Goal: Find contact information: Find contact information

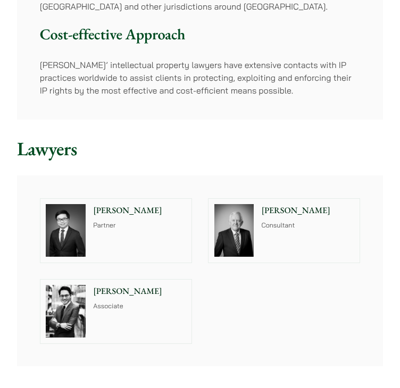
scroll to position [478, 0]
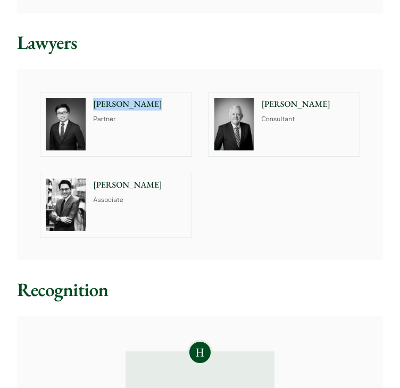
drag, startPoint x: 198, startPoint y: 106, endPoint x: 91, endPoint y: 98, distance: 106.7
click at [91, 98] on div "Anthony Leung Partner Tim Hancock Consultant Christopher Lin Associate" at bounding box center [200, 165] width 337 height 162
copy p "[PERSON_NAME]"
drag, startPoint x: 372, startPoint y: 103, endPoint x: 262, endPoint y: 104, distance: 110.6
click at [262, 104] on div "Anthony Leung Partner Tim Hancock Consultant Christopher Lin Associate" at bounding box center [200, 164] width 366 height 191
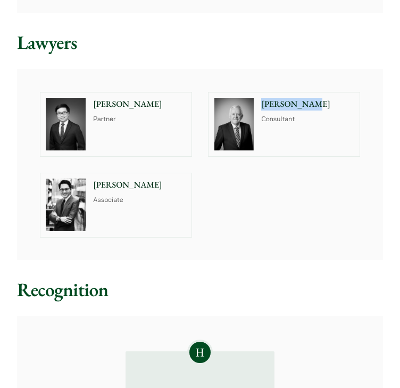
copy p "Tim Hancock"
drag, startPoint x: 214, startPoint y: 186, endPoint x: 93, endPoint y: 184, distance: 121.2
click at [93, 184] on div "Anthony Leung Partner Tim Hancock Consultant Christopher Lin Associate" at bounding box center [200, 165] width 337 height 162
copy p "Christopher Lin"
click at [111, 108] on p "[PERSON_NAME]" at bounding box center [139, 104] width 93 height 13
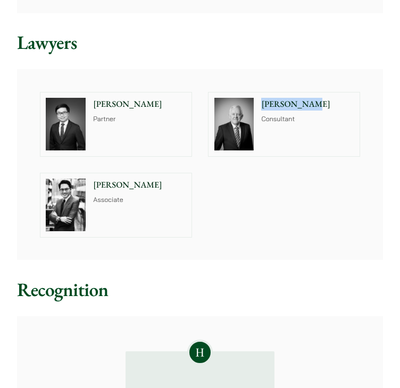
click at [304, 106] on p "Tim Hancock" at bounding box center [307, 104] width 93 height 13
click at [139, 200] on p "Associate" at bounding box center [139, 201] width 93 height 10
click at [271, 123] on p "Consultant" at bounding box center [307, 120] width 93 height 10
click at [100, 123] on p "Partner" at bounding box center [139, 120] width 93 height 10
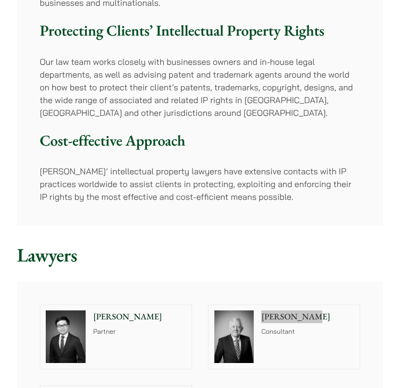
scroll to position [0, 0]
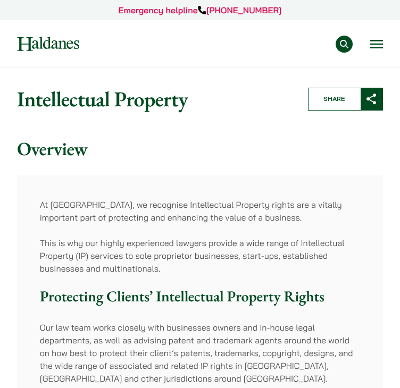
click at [376, 41] on button "Open menu" at bounding box center [376, 44] width 13 height 9
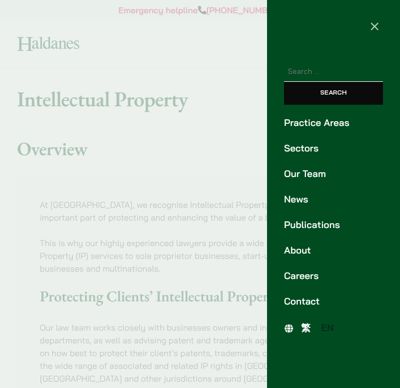
click at [322, 169] on link "Our Team" at bounding box center [333, 174] width 99 height 14
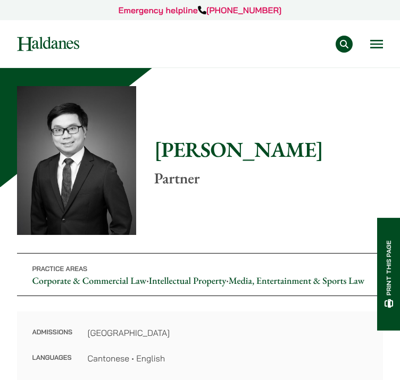
scroll to position [213, 0]
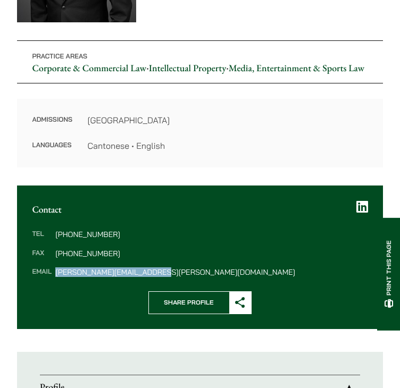
drag, startPoint x: 164, startPoint y: 284, endPoint x: 55, endPoint y: 285, distance: 108.5
click at [55, 276] on dd "[PERSON_NAME][EMAIL_ADDRESS][PERSON_NAME][DOMAIN_NAME]" at bounding box center [211, 271] width 312 height 7
copy dd "[PERSON_NAME][EMAIL_ADDRESS][PERSON_NAME][DOMAIN_NAME]"
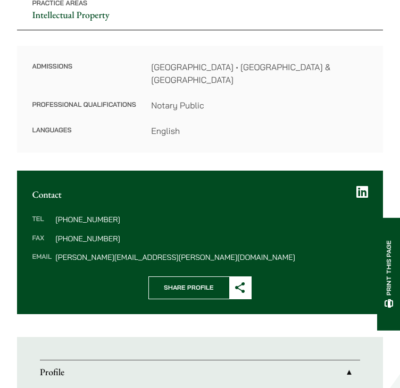
scroll to position [319, 0]
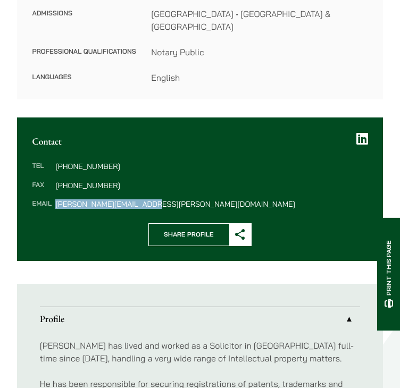
drag, startPoint x: 158, startPoint y: 191, endPoint x: 51, endPoint y: 191, distance: 106.9
click at [51, 191] on dl "Tel (852) 2868 1234 Fax (852) 2845 1637 Email tim.hancock@haldanes.com" at bounding box center [199, 185] width 335 height 45
copy dl "tim.hancock@haldanes.com"
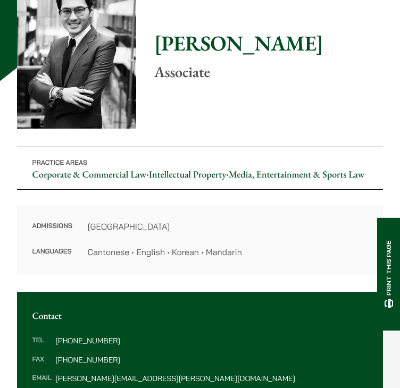
scroll to position [213, 0]
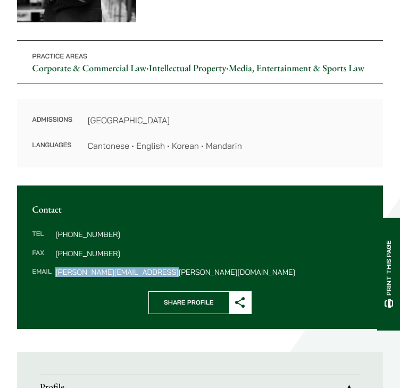
drag, startPoint x: 161, startPoint y: 286, endPoint x: 57, endPoint y: 284, distance: 103.7
click at [57, 276] on dd "christopher.lin@haldanes.com" at bounding box center [211, 271] width 312 height 7
copy dd "christopher.lin@haldanes.com"
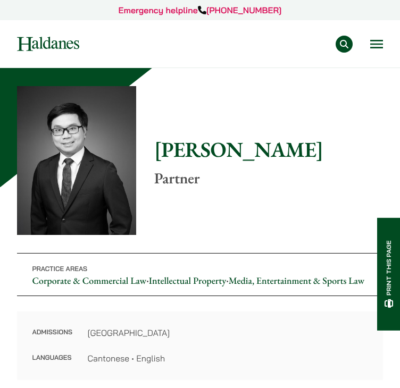
scroll to position [159, 0]
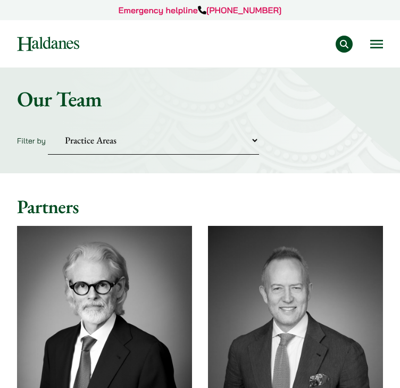
click at [154, 139] on select "Practice Areas Antitrust and Competition Civil Litigation & Dispute Resolution …" at bounding box center [153, 140] width 211 height 29
select select "intellectual-property"
click at [48, 126] on select "Practice Areas Antitrust and Competition Civil Litigation & Dispute Resolution …" at bounding box center [153, 140] width 211 height 29
